Goal: Task Accomplishment & Management: Use online tool/utility

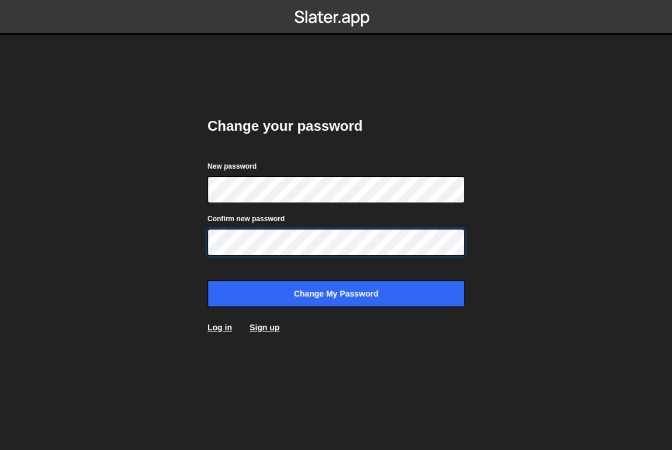
click at [207, 280] on input "Change my password" at bounding box center [335, 293] width 257 height 27
click at [122, 245] on body "Change your password New password Confirm new password Change my password Log i…" at bounding box center [336, 225] width 672 height 450
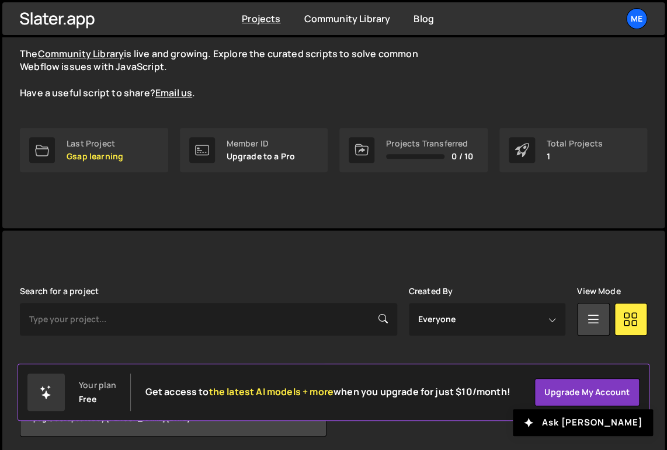
scroll to position [150, 0]
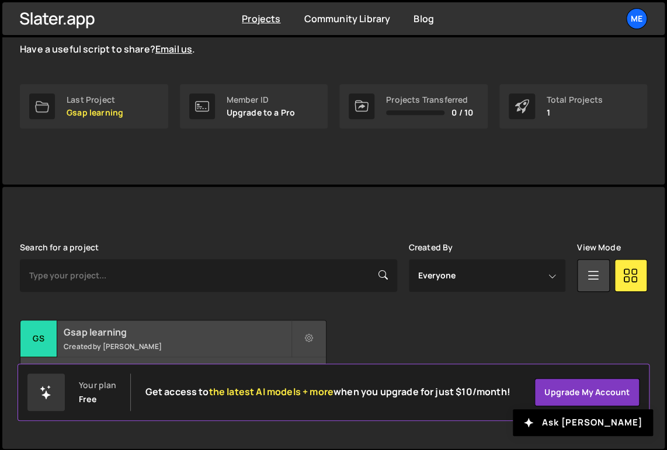
click at [71, 335] on h2 "Gsap learning" at bounding box center [177, 332] width 227 height 13
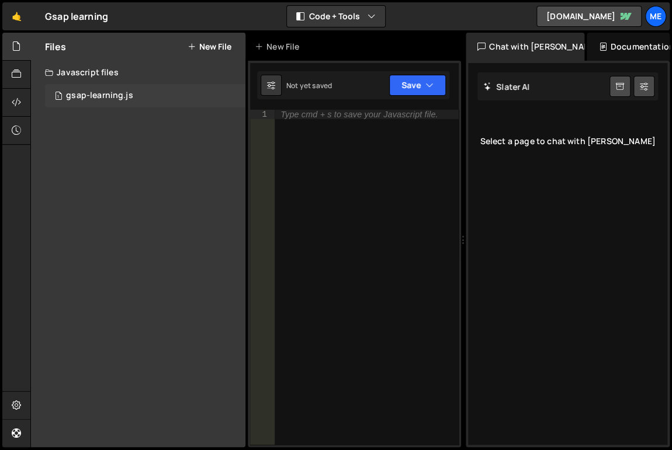
click at [99, 98] on div "gsap-learning.js" at bounding box center [99, 96] width 67 height 11
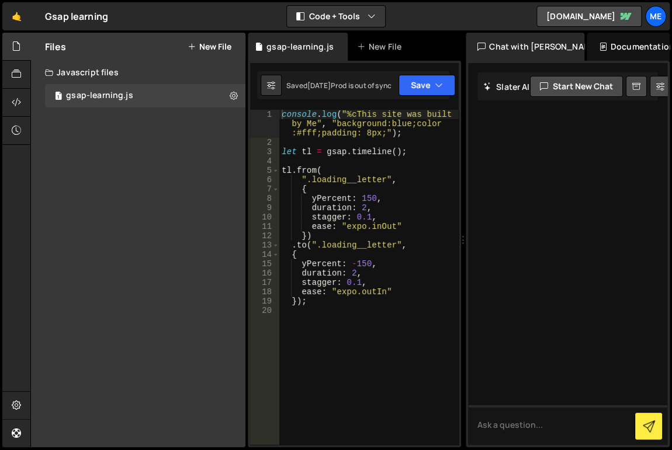
type textarea "console.log("%cThis site was built by Me", "background:blue;color:#fff;padding:…"
click at [379, 127] on div "console . log ( "%cThis site was built by Me" , "background:blue;color :#fff;pa…" at bounding box center [368, 296] width 179 height 373
click at [349, 119] on div "console . log ( "%cThis site was built by Me" , "background:blue;color :#fff;pa…" at bounding box center [368, 296] width 179 height 373
click at [375, 130] on div "console . log ( "%cThis site was built by Me" , "background:blue;color :#fff;pa…" at bounding box center [368, 296] width 179 height 373
click at [319, 139] on div "console . log ( "%cThis site was built by Me" , "background:blue;color :#fff;pa…" at bounding box center [368, 296] width 179 height 373
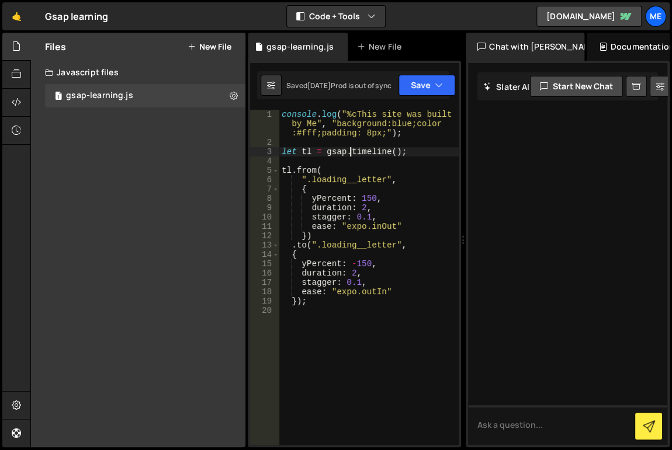
drag, startPoint x: 349, startPoint y: 154, endPoint x: 342, endPoint y: 161, distance: 9.5
click at [349, 154] on div "console . log ( "%cThis site was built by Me" , "background:blue;color :#fff;pa…" at bounding box center [368, 296] width 179 height 373
click at [310, 152] on div "console . log ( "%cThis site was built by Me" , "background:blue;color :#fff;pa…" at bounding box center [368, 296] width 179 height 373
drag, startPoint x: 393, startPoint y: 155, endPoint x: 384, endPoint y: 175, distance: 21.5
click at [393, 155] on div "console . log ( "%cThis site was built by Me" , "background:blue;color :#fff;pa…" at bounding box center [368, 296] width 179 height 373
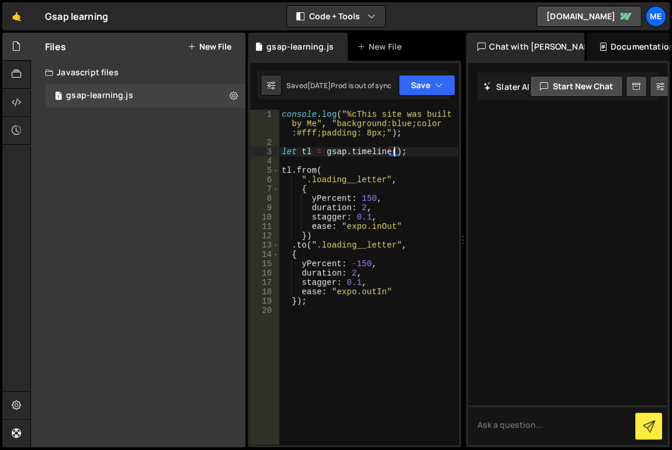
click at [421, 168] on div "console . log ( "%cThis site was built by Me" , "background:blue;color :#fff;pa…" at bounding box center [368, 296] width 179 height 373
click at [290, 173] on div "console . log ( "%cThis site was built by Me" , "background:blue;color :#fff;pa…" at bounding box center [368, 296] width 179 height 373
click at [348, 172] on div "console . log ( "%cThis site was built by Me" , "background:blue;color :#fff;pa…" at bounding box center [368, 296] width 179 height 373
click at [347, 185] on div "console . log ( "%cThis site was built by Me" , "background:blue;color :#fff;pa…" at bounding box center [368, 296] width 179 height 373
click at [389, 178] on div "console . log ( "%cThis site was built by Me" , "background:blue;color :#fff;pa…" at bounding box center [368, 296] width 179 height 373
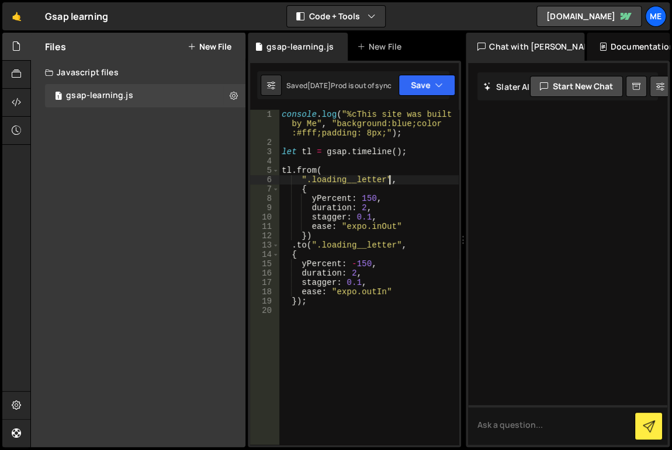
click at [345, 196] on div "console . log ( "%cThis site was built by Me" , "background:blue;color :#fff;pa…" at bounding box center [368, 296] width 179 height 373
type textarea "yPercent: 150,"
click at [372, 196] on div "console . log ( "%cThis site was built by Me" , "background:blue;color :#fff;pa…" at bounding box center [368, 296] width 179 height 373
